Goal: Information Seeking & Learning: Learn about a topic

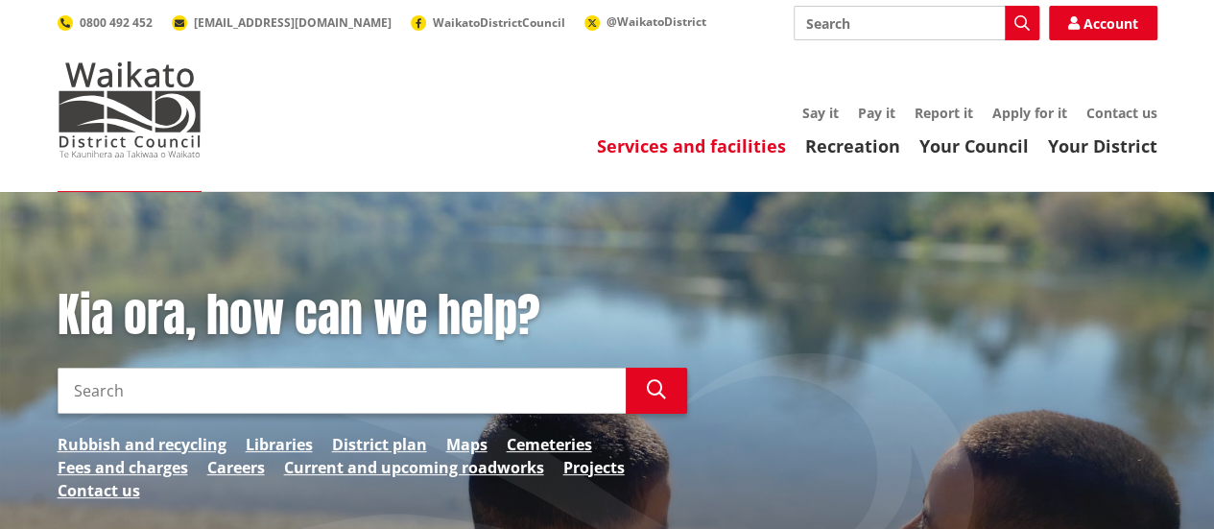
click at [678, 146] on link "Services and facilities" at bounding box center [691, 145] width 189 height 23
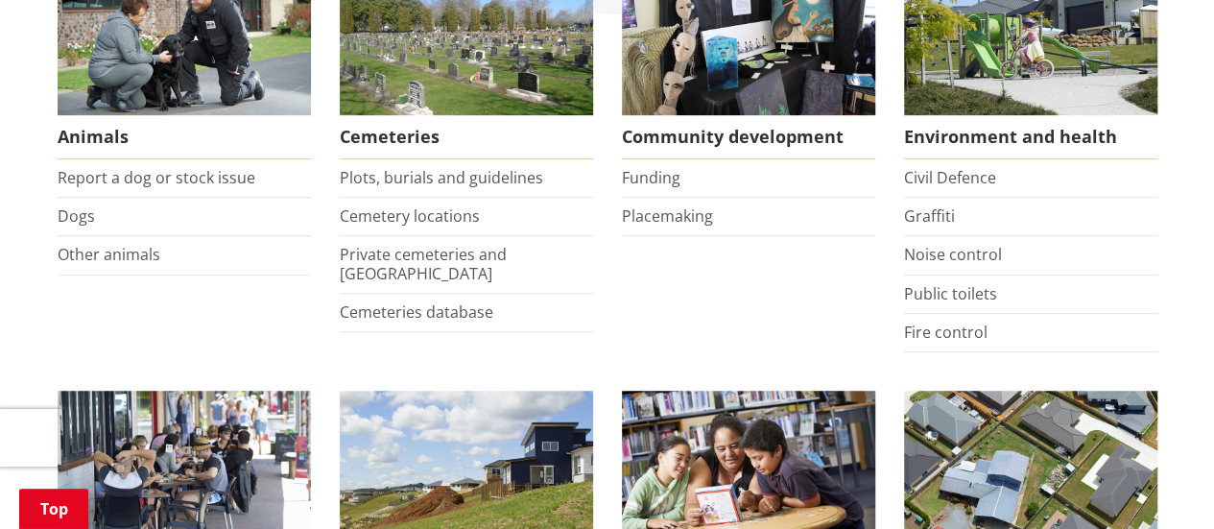
scroll to position [447, 0]
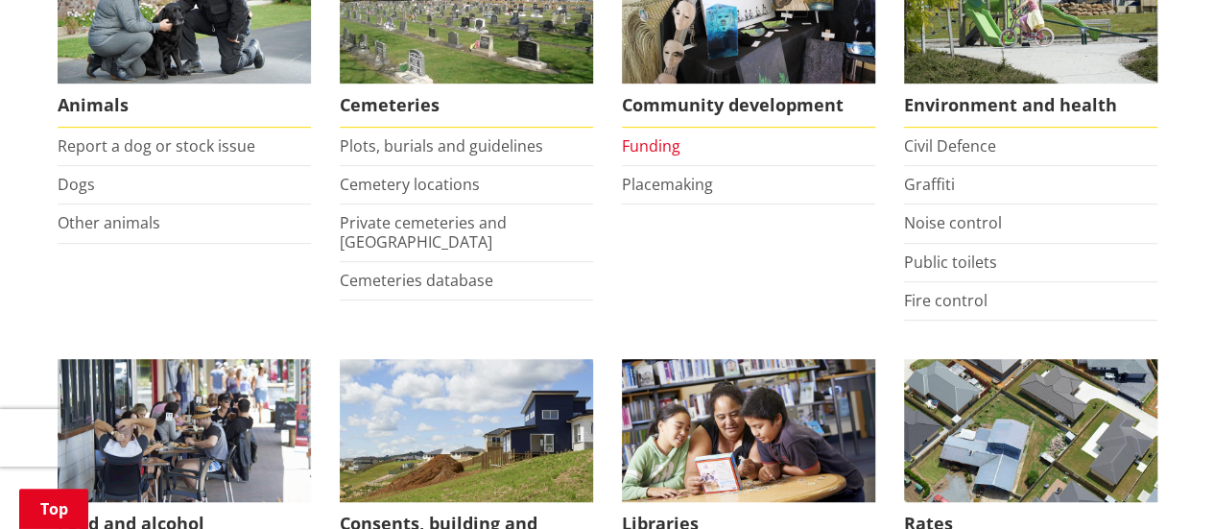
click at [666, 147] on link "Funding" at bounding box center [651, 145] width 59 height 21
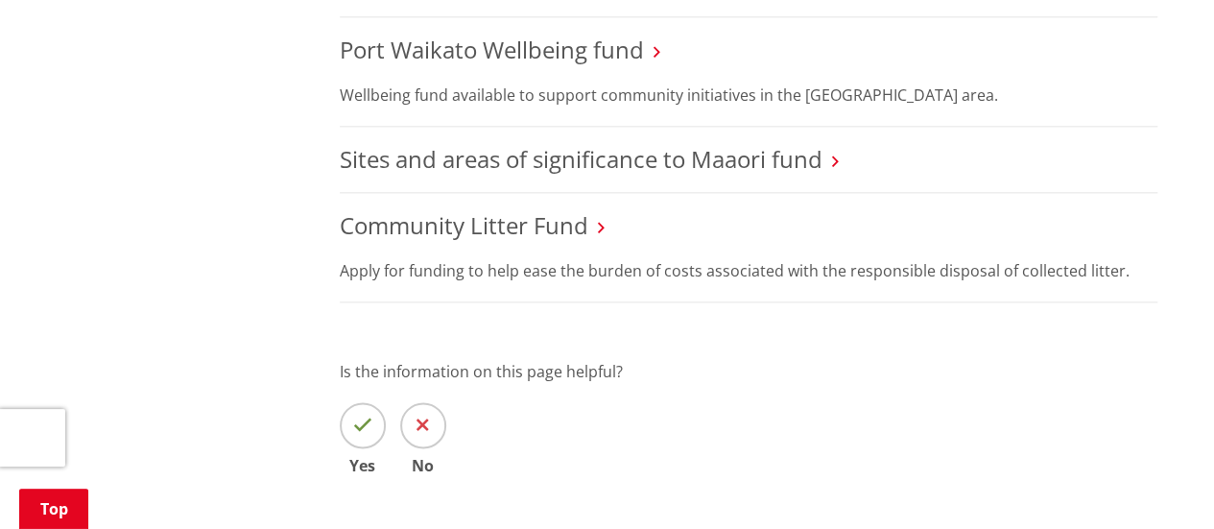
scroll to position [896, 0]
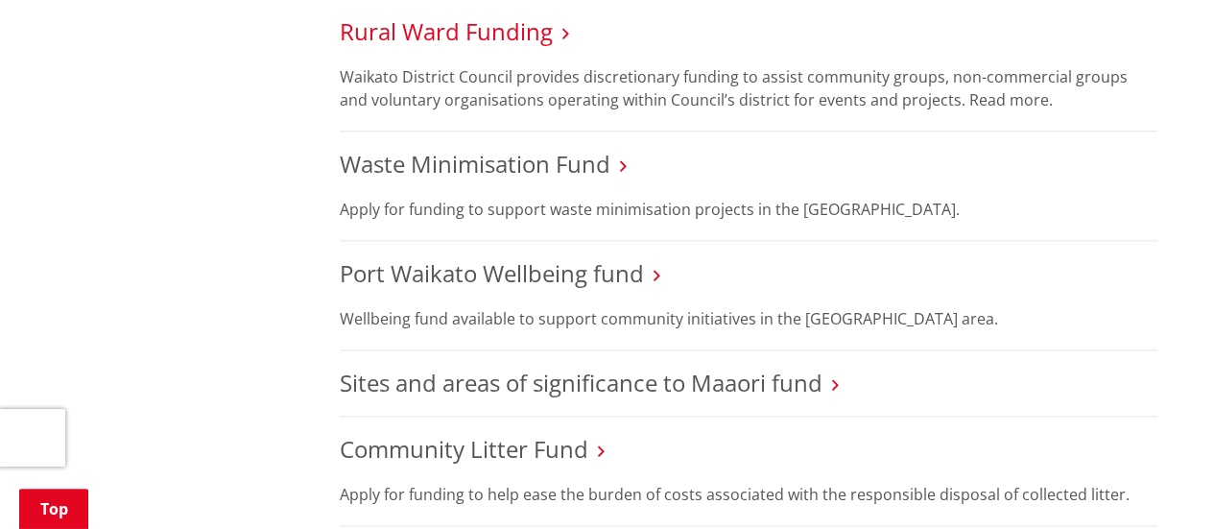
click at [442, 36] on link "Rural Ward Funding" at bounding box center [446, 31] width 213 height 32
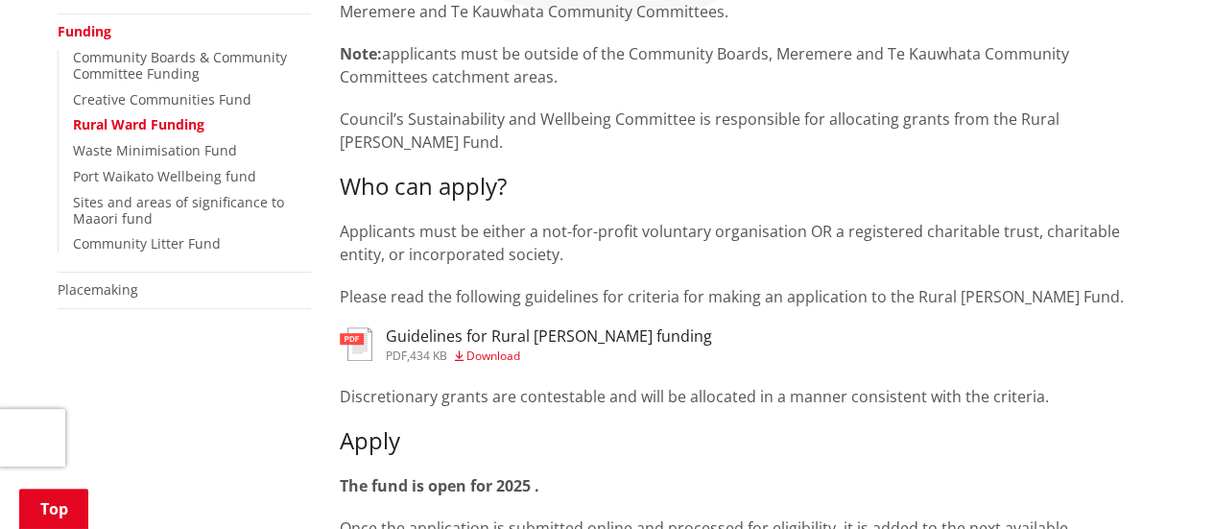
scroll to position [447, 0]
